Goal: Transaction & Acquisition: Subscribe to service/newsletter

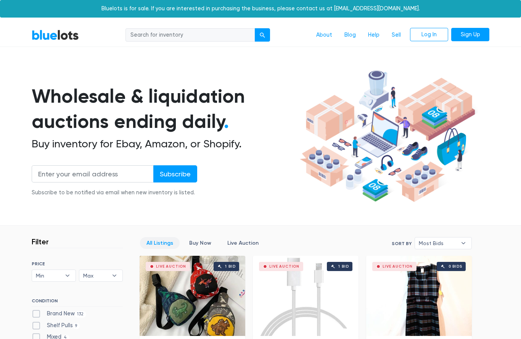
click at [333, 34] on link "About" at bounding box center [324, 35] width 28 height 14
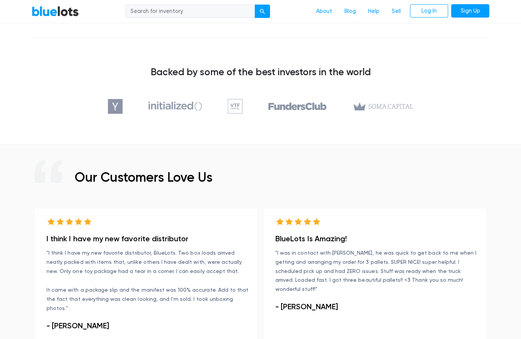
scroll to position [239, 0]
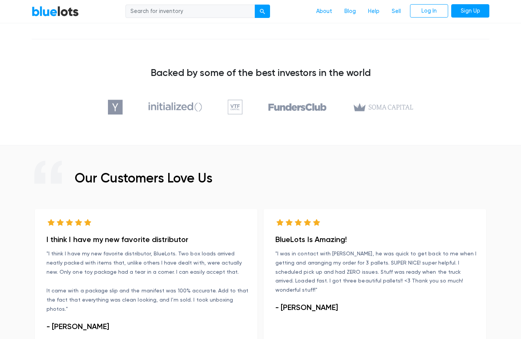
click at [479, 16] on link "Sign Up" at bounding box center [470, 11] width 38 height 14
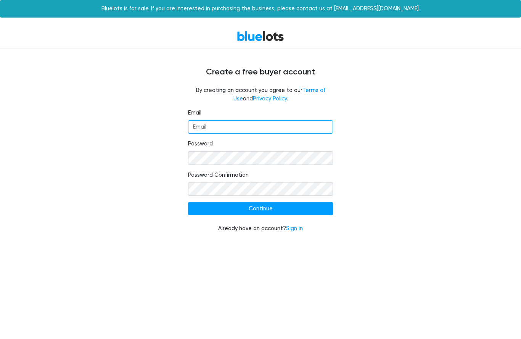
click at [315, 129] on input "Email" at bounding box center [260, 127] width 145 height 14
type input "jennwadford@yahoo.com"
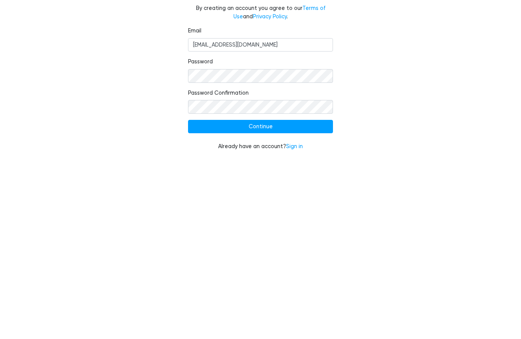
click at [303, 202] on input "Continue" at bounding box center [260, 209] width 145 height 14
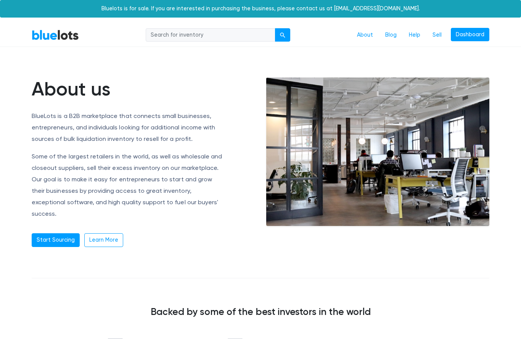
click at [56, 233] on link "Start Sourcing" at bounding box center [56, 240] width 48 height 14
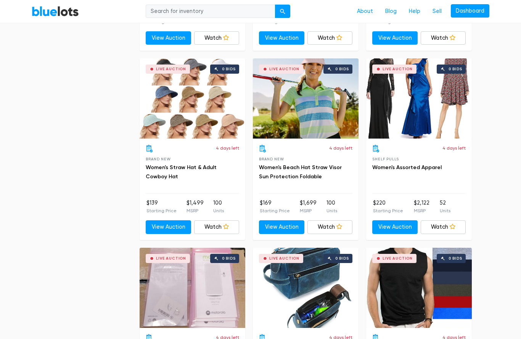
scroll to position [2830, 0]
